Goal: Information Seeking & Learning: Understand process/instructions

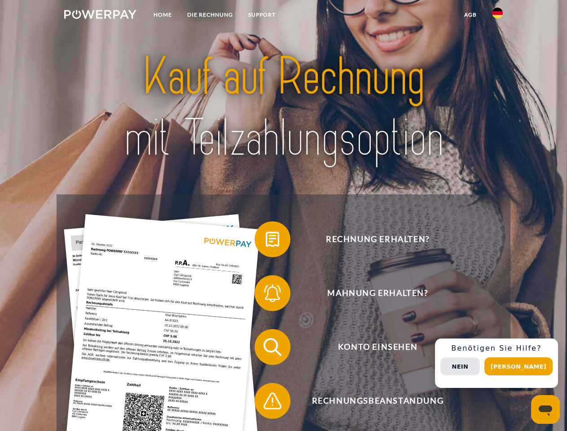
click at [100, 16] on img at bounding box center [100, 14] width 72 height 9
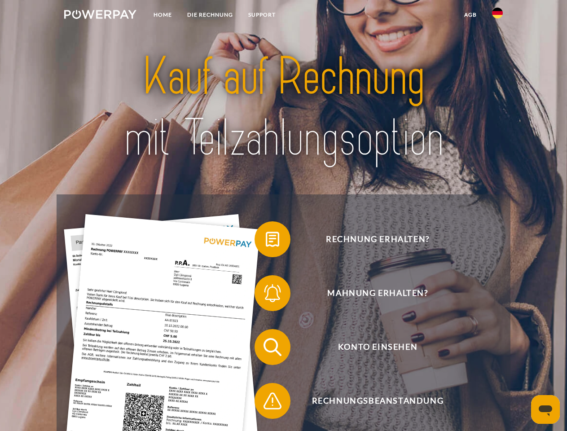
click at [498, 16] on img at bounding box center [497, 13] width 11 height 11
click at [470, 15] on link "agb" at bounding box center [471, 15] width 28 height 16
click at [266, 241] on span at bounding box center [259, 239] width 45 height 45
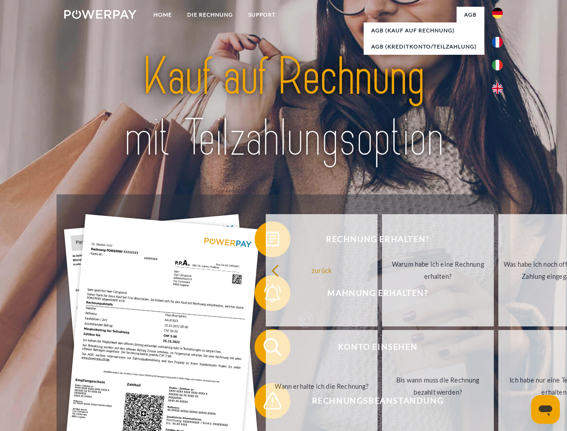
click at [266, 295] on div "Rechnung erhalten? Mahnung erhalten? Konto einsehen" at bounding box center [284, 373] width 454 height 359
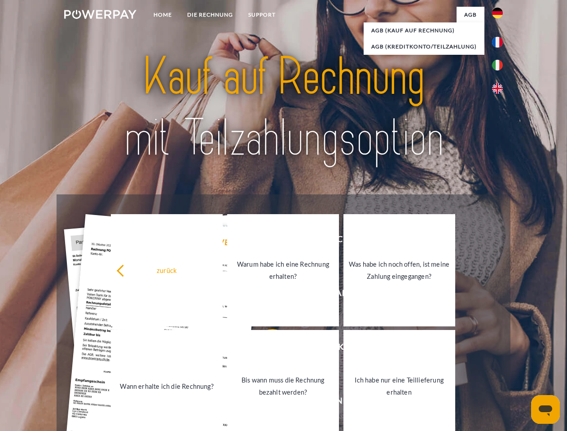
click at [266, 349] on link "Bis wann muss die Rechnung bezahlt werden?" at bounding box center [283, 386] width 112 height 112
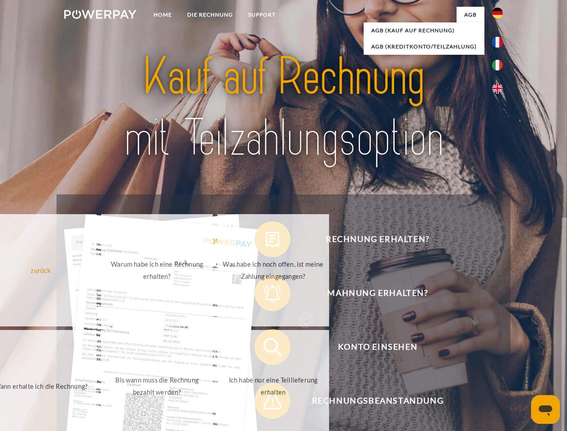
click at [266, 403] on span at bounding box center [259, 401] width 45 height 45
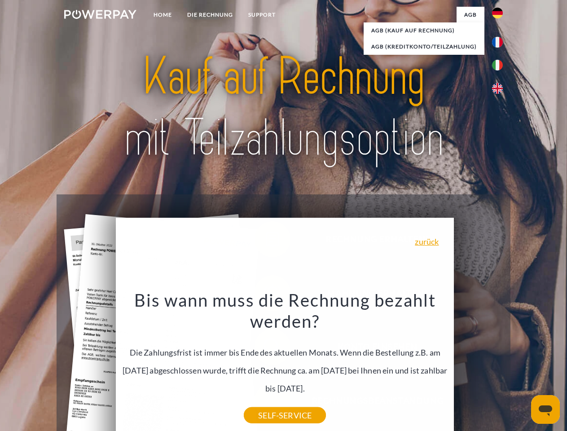
click at [500, 363] on div "Rechnung erhalten? Mahnung erhalten? Konto einsehen" at bounding box center [284, 373] width 454 height 359
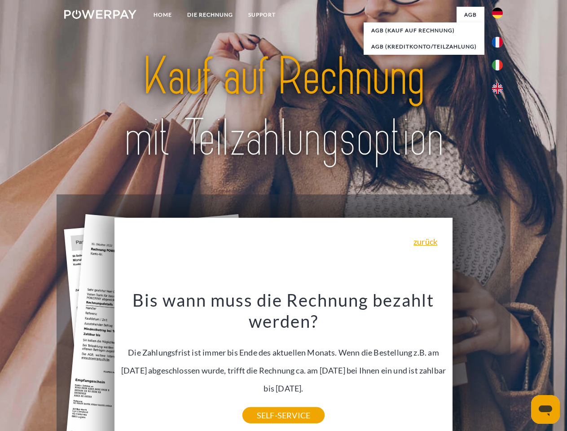
click at [478, 365] on span "Konto einsehen" at bounding box center [378, 347] width 220 height 36
click at [522, 366] on header "Home DIE RECHNUNG SUPPORT" at bounding box center [283, 310] width 567 height 620
